Goal: Information Seeking & Learning: Learn about a topic

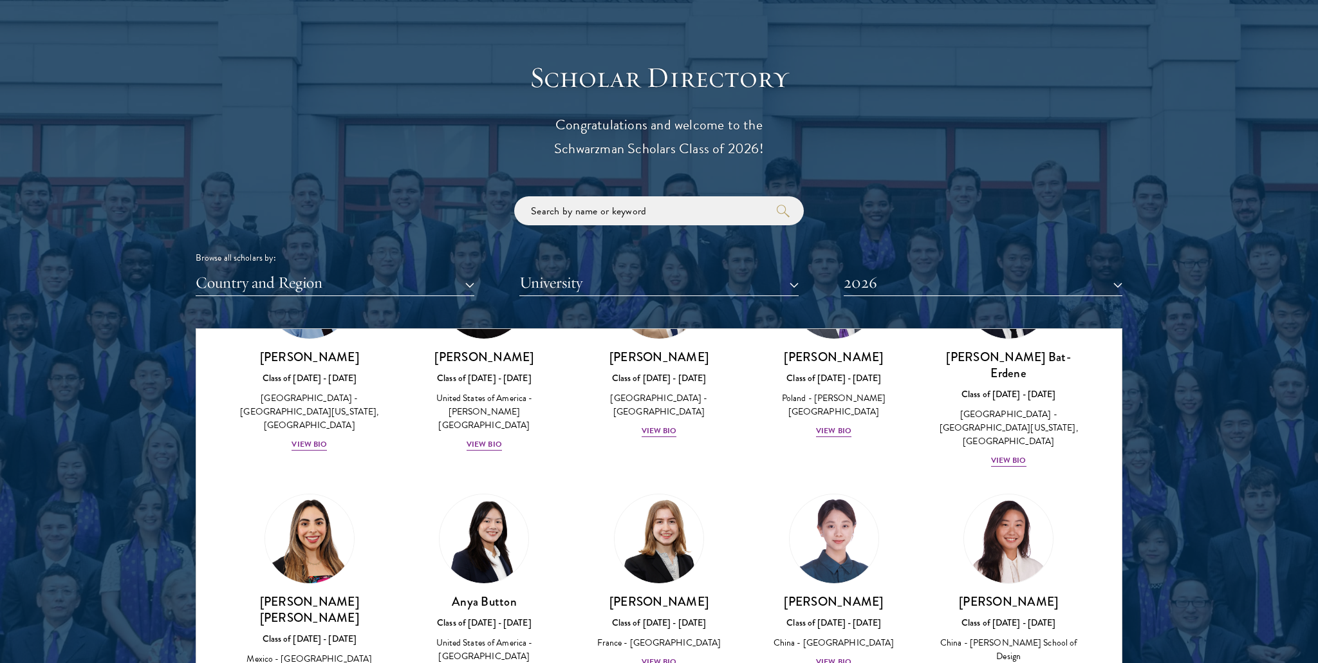
scroll to position [814, 0]
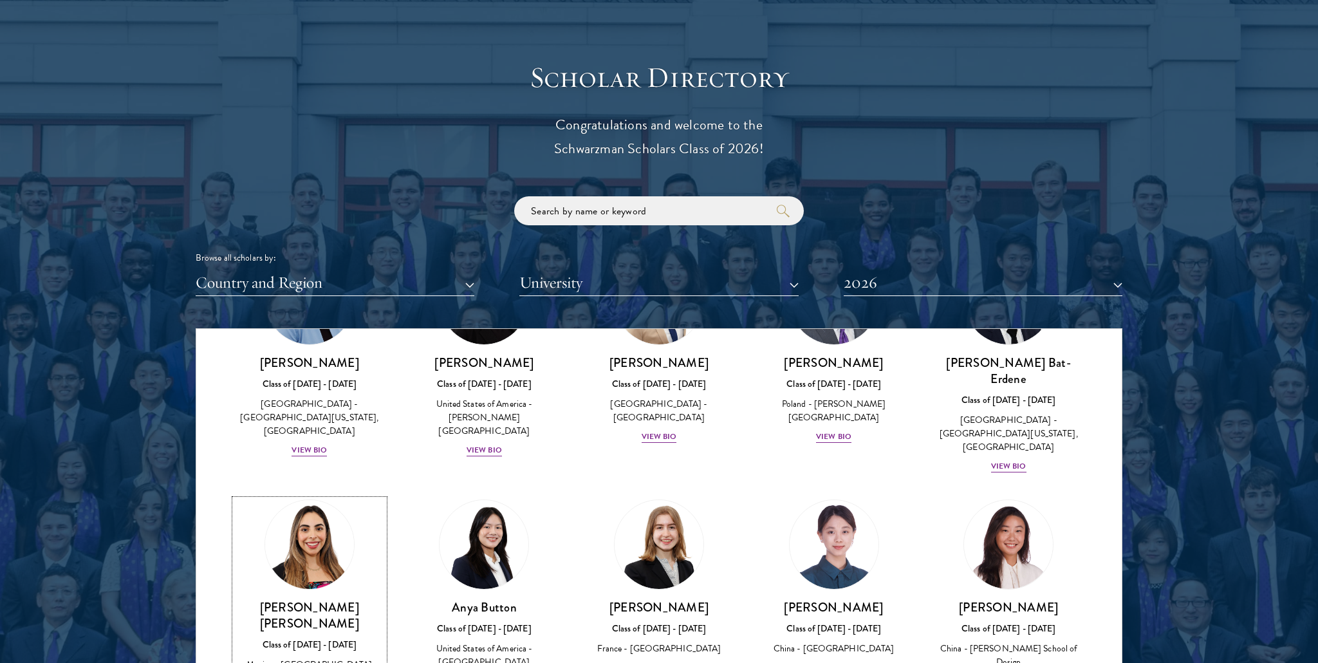
click at [322, 530] on img at bounding box center [310, 545] width 98 height 98
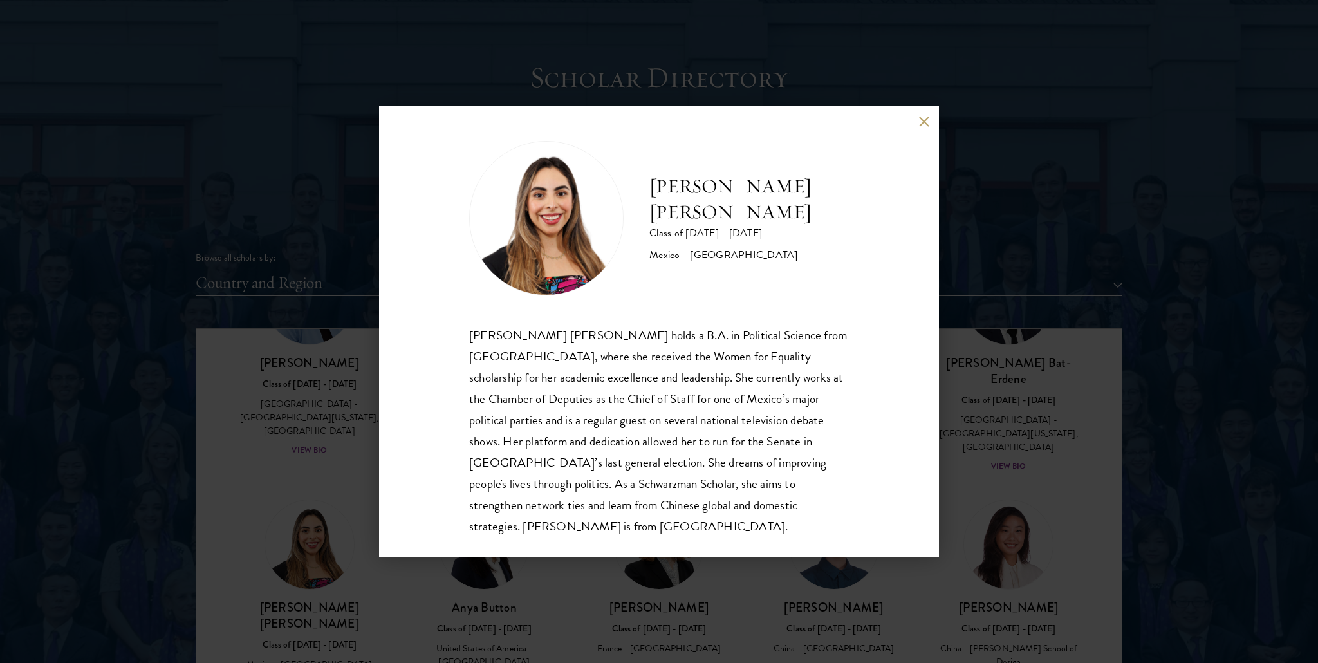
scroll to position [7, 0]
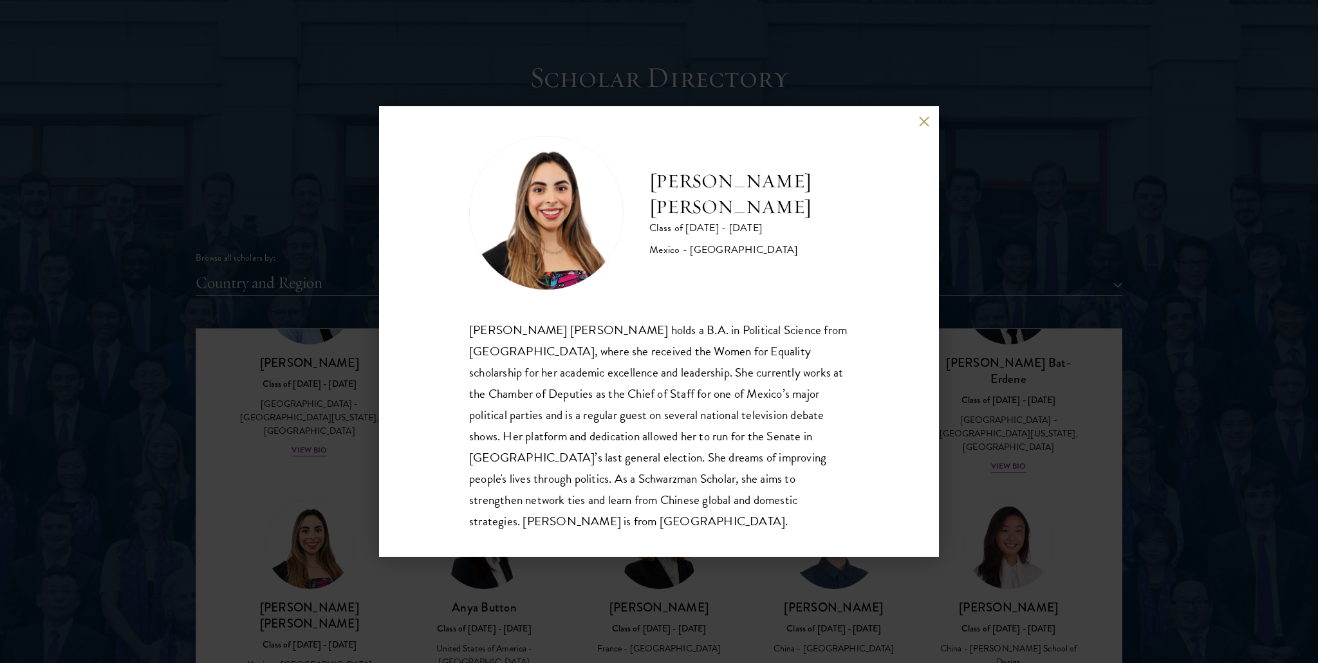
drag, startPoint x: 681, startPoint y: 229, endPoint x: 731, endPoint y: 249, distance: 53.4
click at [731, 249] on div "Mexico - [GEOGRAPHIC_DATA]" at bounding box center [749, 249] width 200 height 15
drag, startPoint x: 653, startPoint y: 232, endPoint x: 690, endPoint y: 246, distance: 39.9
click at [690, 246] on div "Mexico - [GEOGRAPHIC_DATA]" at bounding box center [749, 252] width 200 height 15
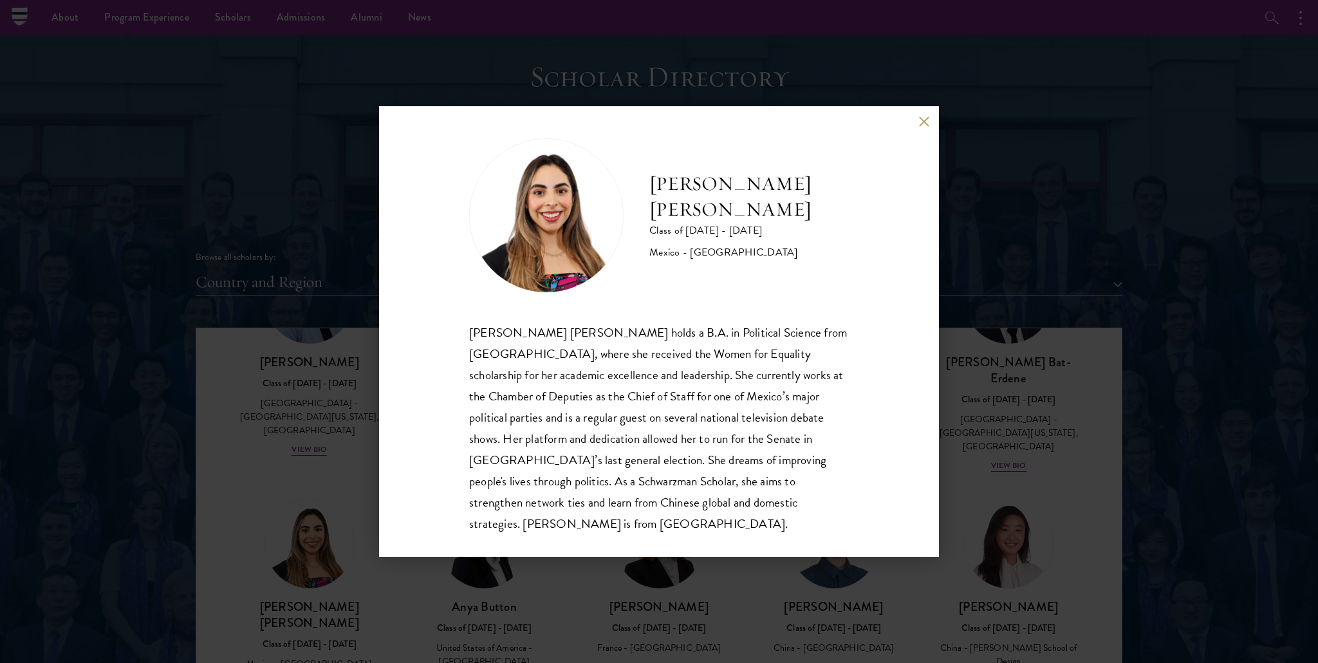
scroll to position [1381, 0]
click at [688, 378] on div "[PERSON_NAME] [PERSON_NAME] holds a B.A. in Political Science from [GEOGRAPHIC_…" at bounding box center [659, 428] width 380 height 212
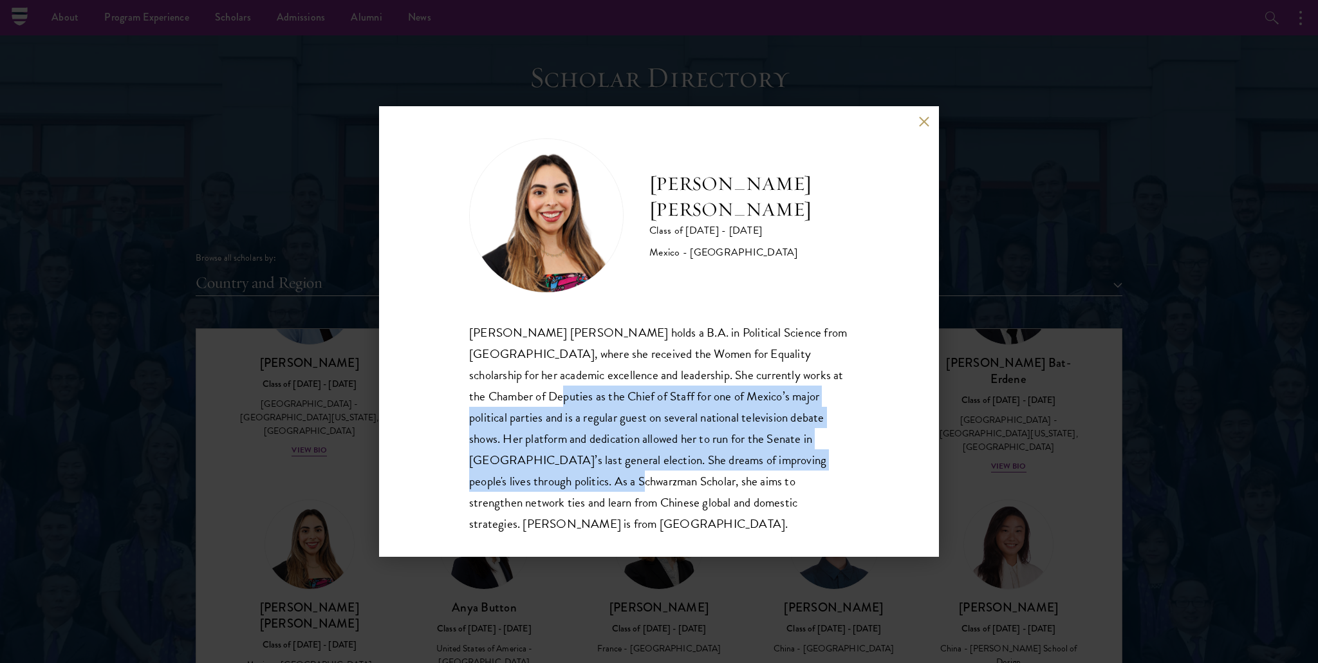
drag, startPoint x: 521, startPoint y: 400, endPoint x: 563, endPoint y: 479, distance: 89.8
click at [563, 479] on div "[PERSON_NAME] [PERSON_NAME] holds a B.A. in Political Science from [GEOGRAPHIC_…" at bounding box center [659, 428] width 380 height 212
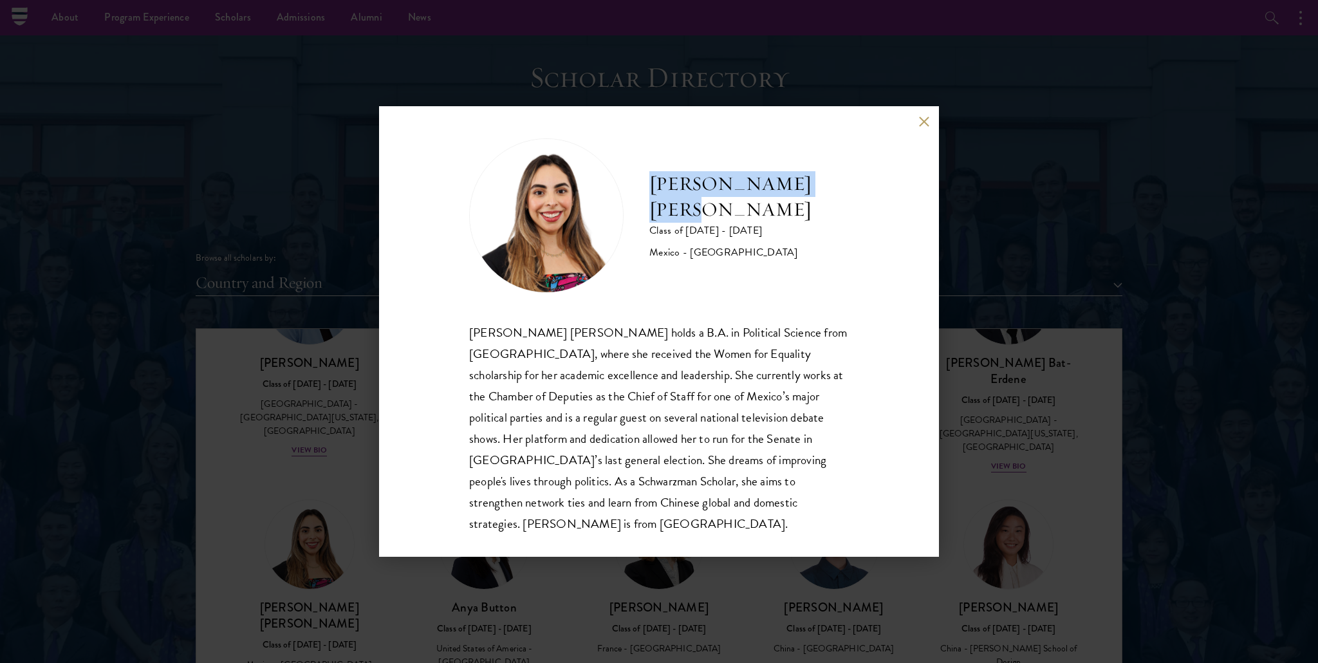
drag, startPoint x: 653, startPoint y: 189, endPoint x: 852, endPoint y: 185, distance: 198.3
click at [852, 185] on div "[PERSON_NAME] [PERSON_NAME] Class of [DATE] - [DATE] [GEOGRAPHIC_DATA] - [GEOGR…" at bounding box center [659, 331] width 560 height 451
copy h2 "[PERSON_NAME] [PERSON_NAME]"
